Goal: Information Seeking & Learning: Learn about a topic

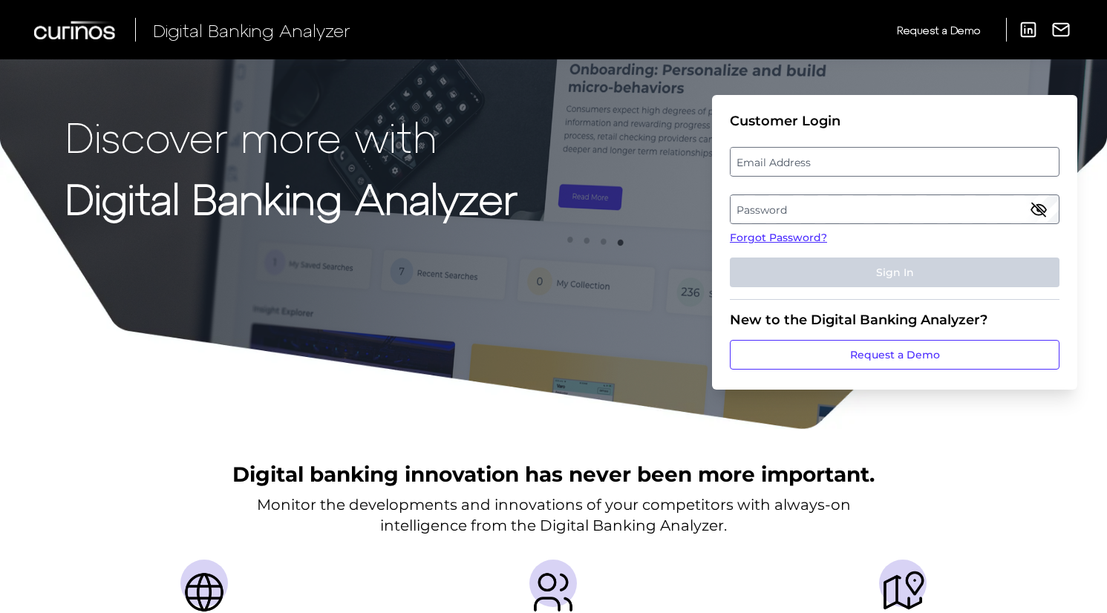
click at [754, 167] on label "Email Address" at bounding box center [893, 161] width 327 height 27
click at [754, 167] on input "email" at bounding box center [895, 162] width 330 height 30
type input "[PERSON_NAME][EMAIL_ADDRESS][PERSON_NAME][DOMAIN_NAME]"
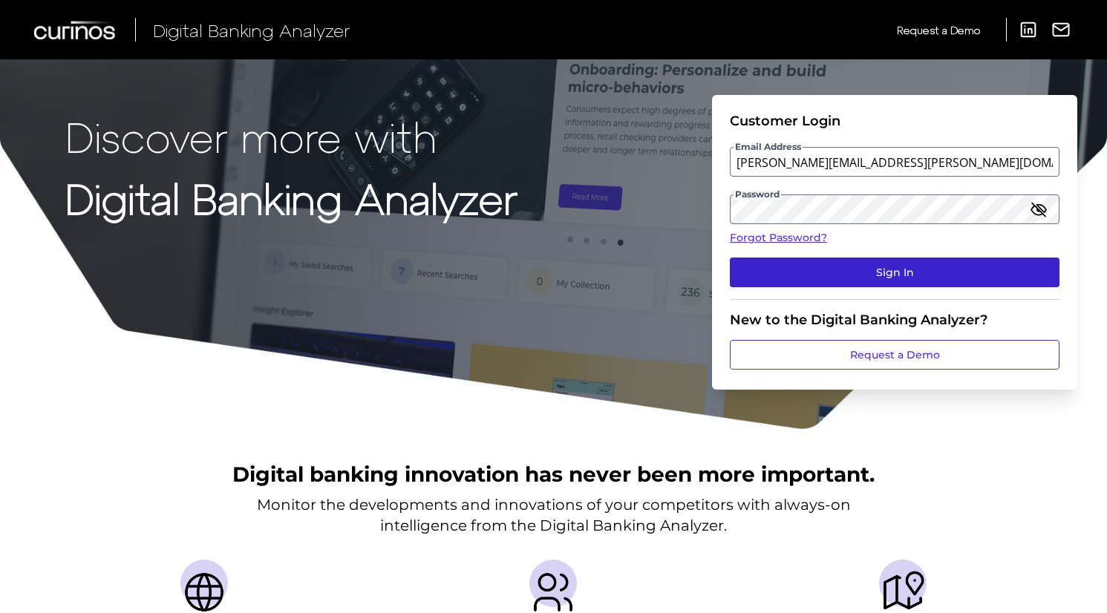
click at [857, 267] on button "Sign In" at bounding box center [895, 273] width 330 height 30
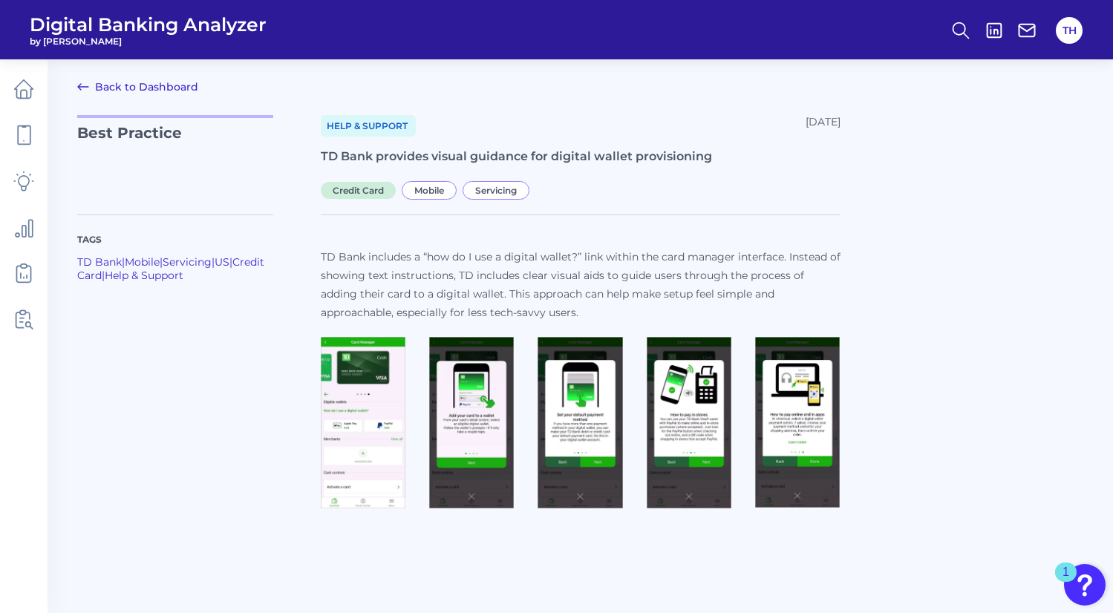
click at [362, 419] on img at bounding box center [363, 423] width 85 height 172
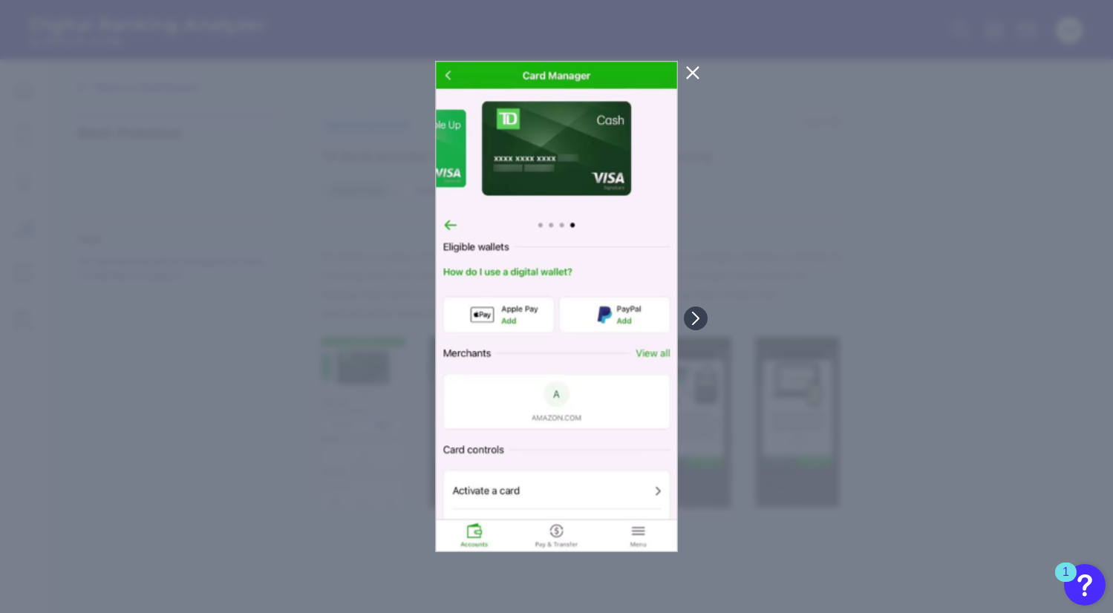
click at [692, 69] on icon at bounding box center [693, 73] width 18 height 18
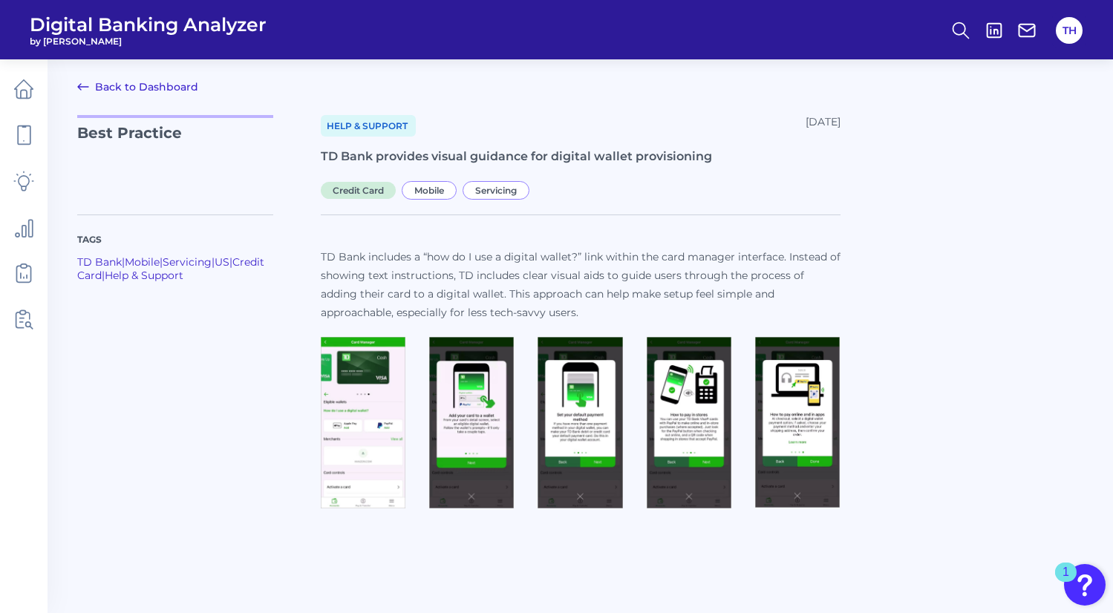
click at [357, 404] on img at bounding box center [363, 423] width 85 height 172
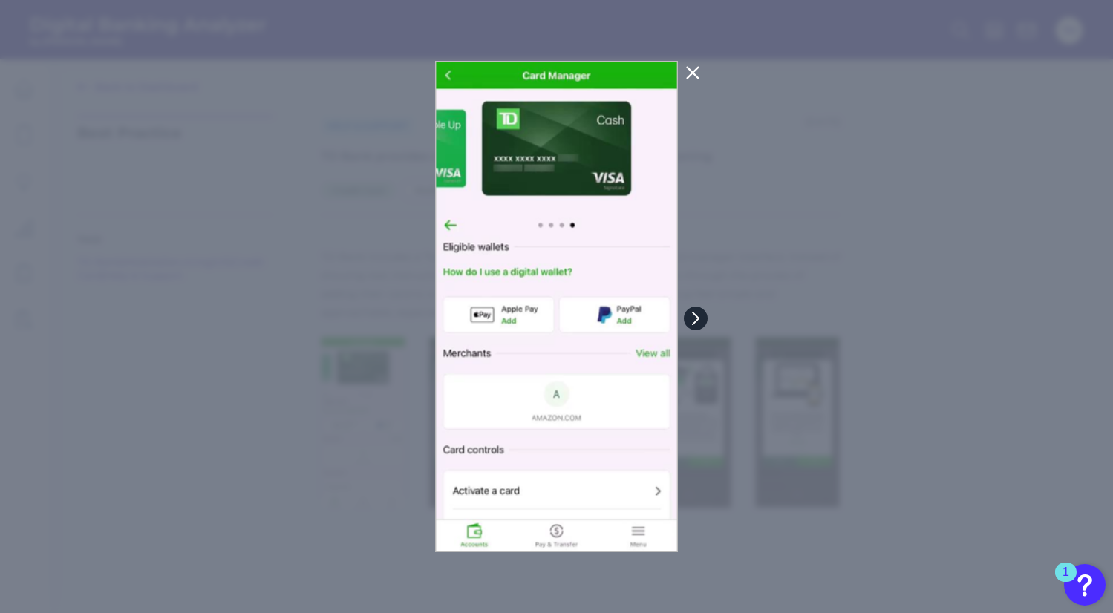
click at [699, 312] on icon at bounding box center [695, 318] width 13 height 13
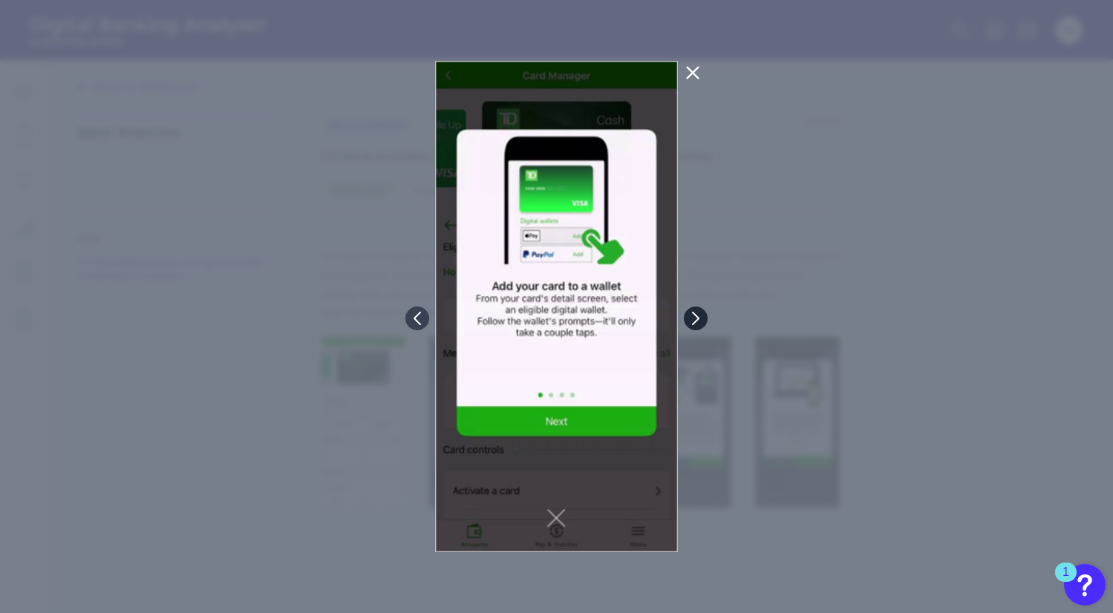
click at [694, 309] on button at bounding box center [696, 319] width 24 height 24
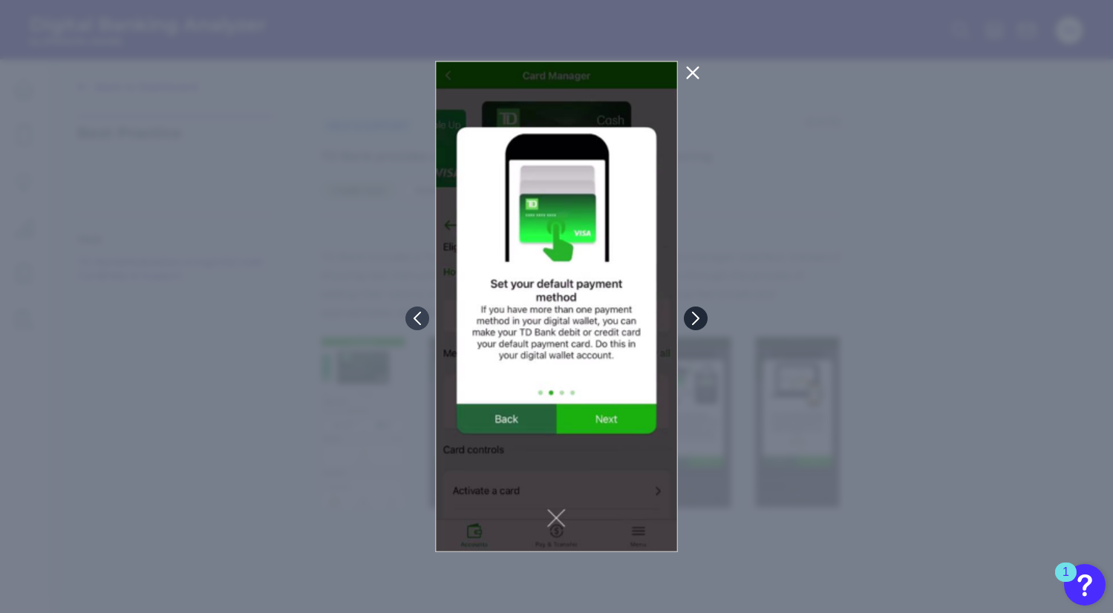
click at [698, 313] on icon at bounding box center [695, 318] width 13 height 13
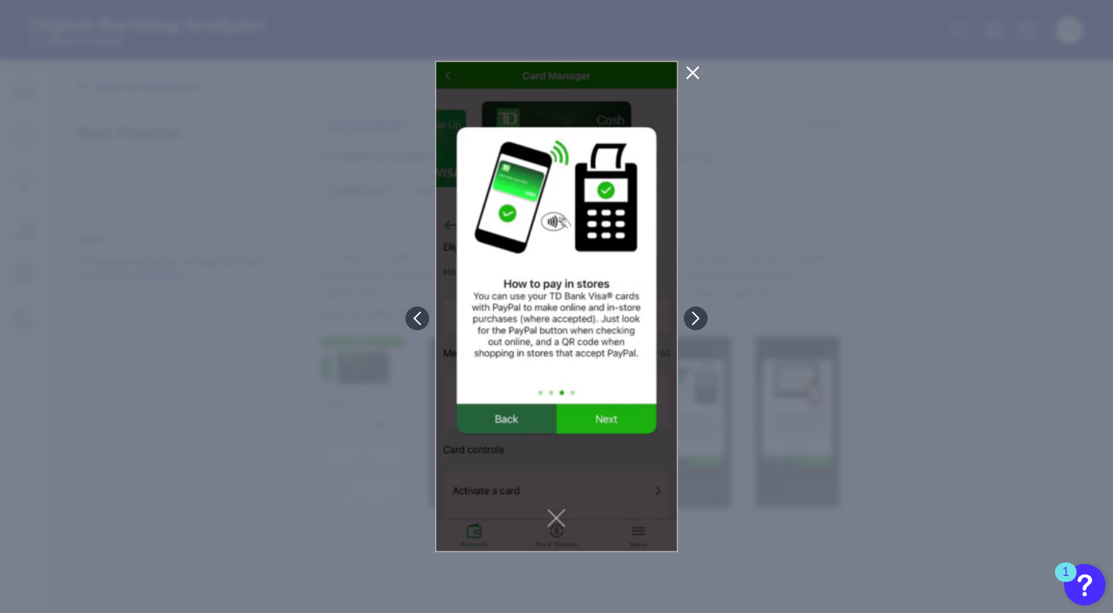
click at [689, 69] on icon at bounding box center [692, 73] width 11 height 11
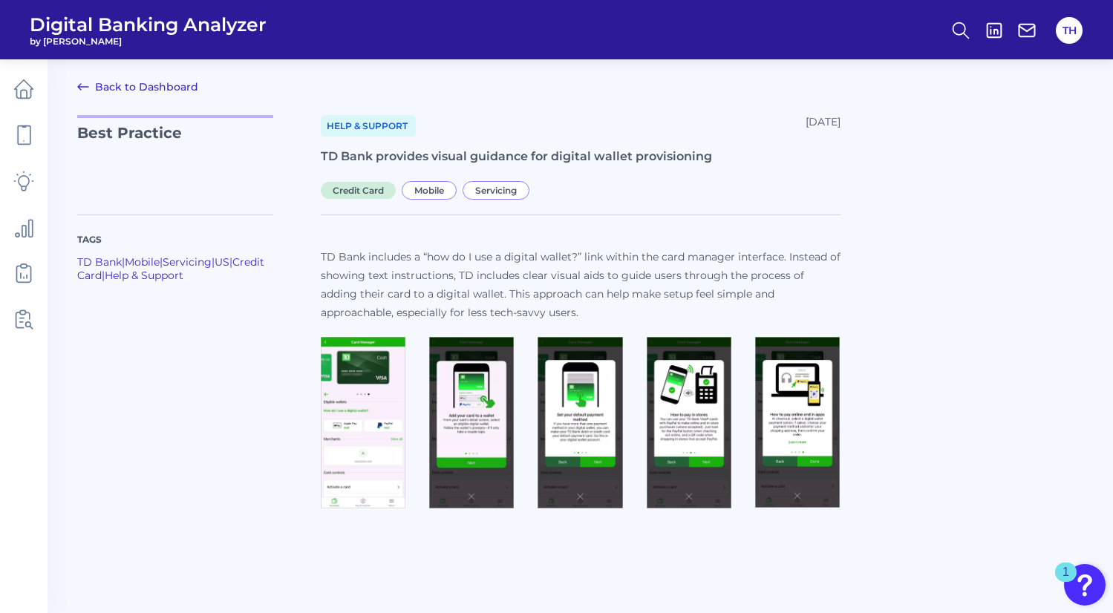
click at [111, 84] on link "Back to Dashboard" at bounding box center [137, 87] width 121 height 18
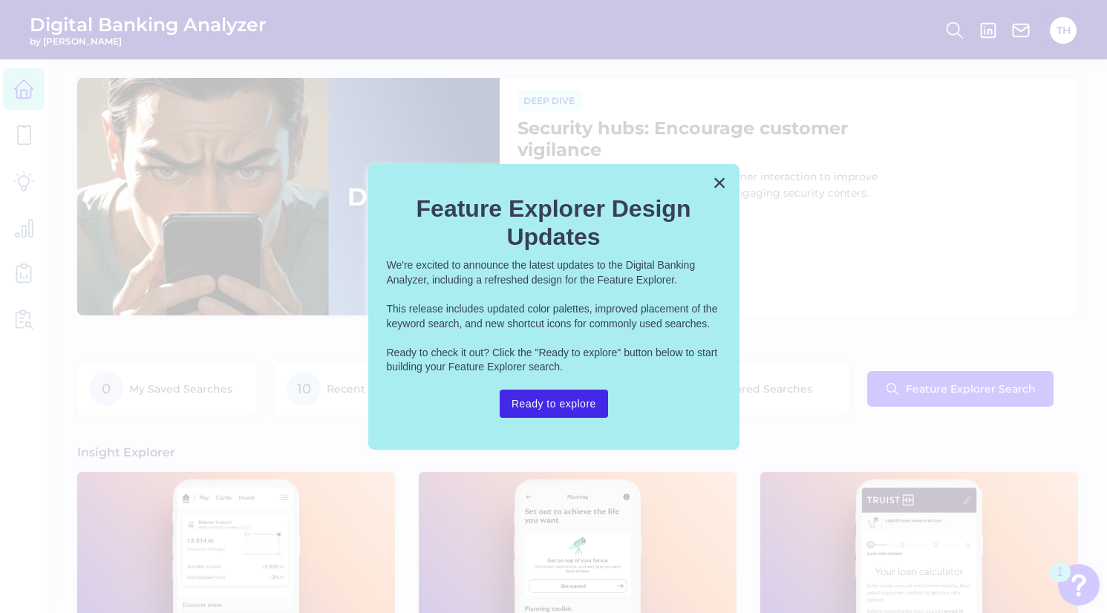
click at [566, 399] on button "Ready to explore" at bounding box center [554, 404] width 108 height 28
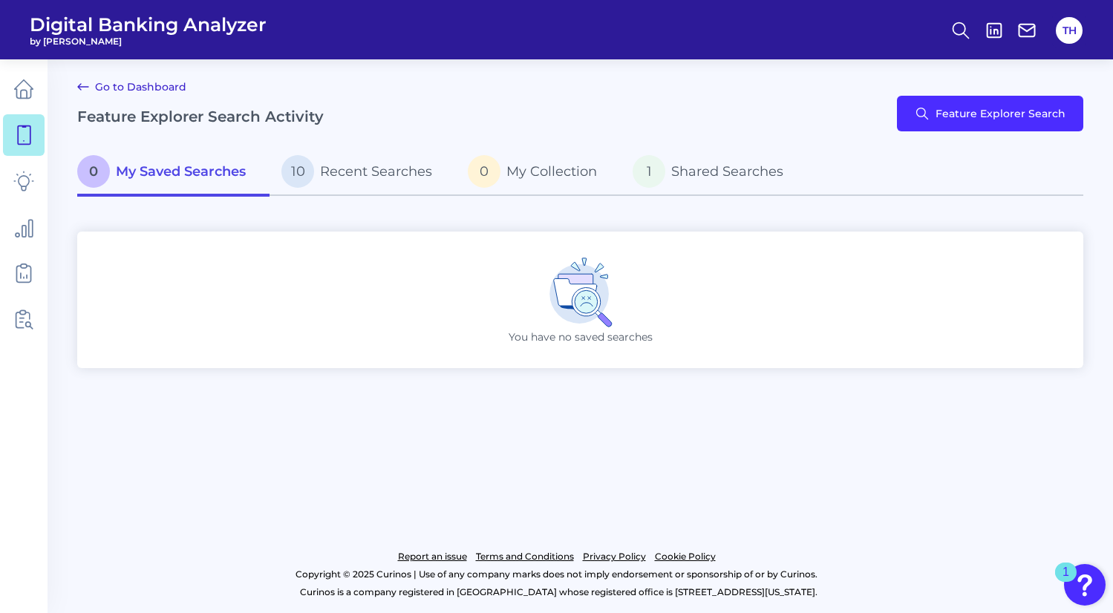
click at [134, 85] on link "Go to Dashboard" at bounding box center [131, 87] width 109 height 18
